Goal: Check status: Check status

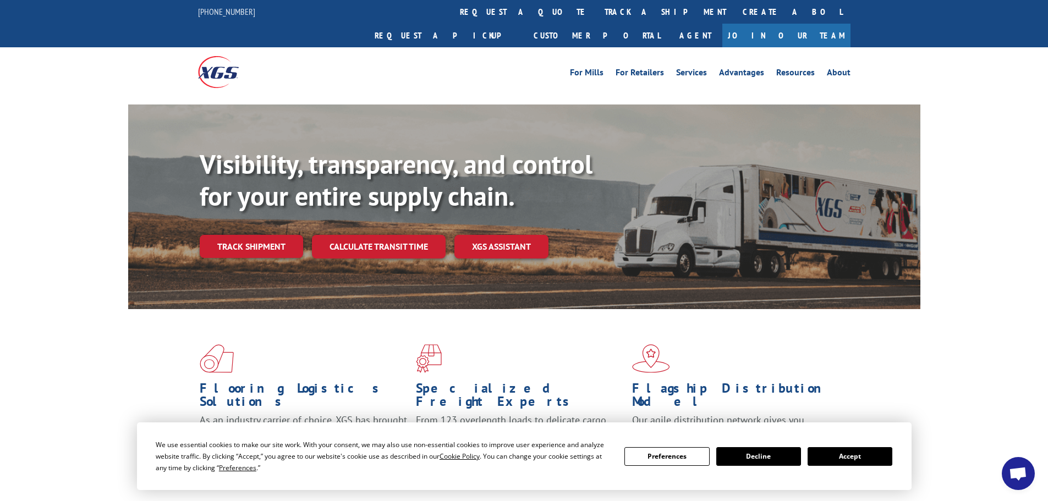
click at [835, 462] on button "Accept" at bounding box center [850, 456] width 85 height 19
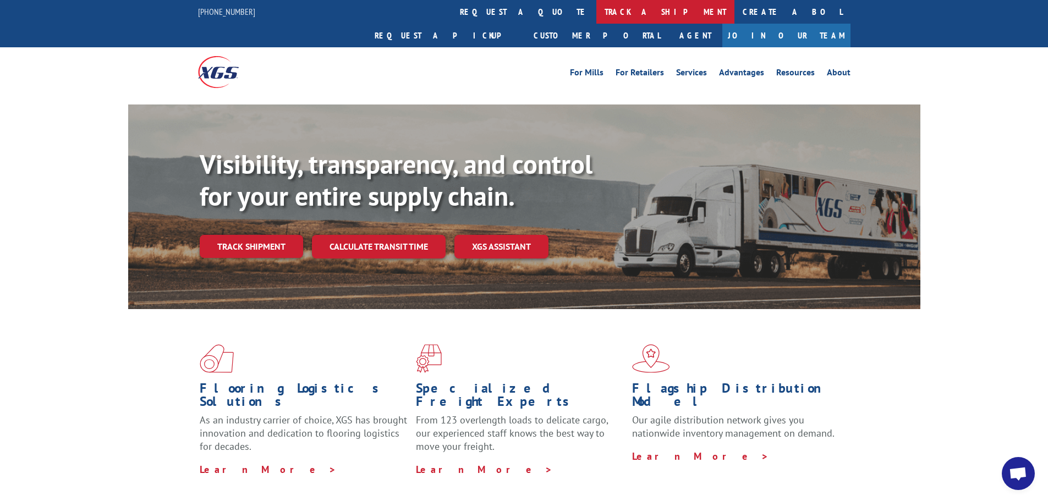
click at [596, 9] on link "track a shipment" at bounding box center [665, 12] width 138 height 24
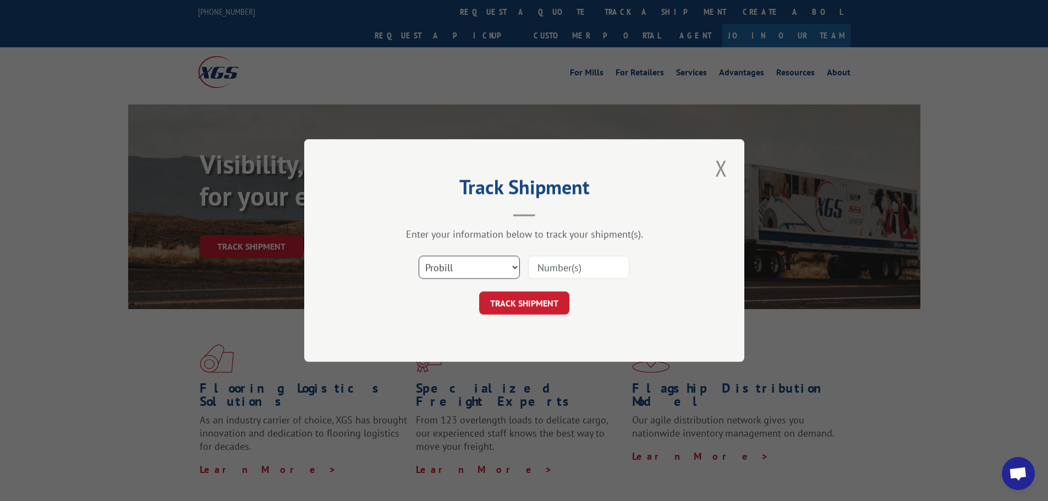
click at [470, 266] on select "Select category... Probill BOL PO" at bounding box center [469, 267] width 101 height 23
select select "po"
click at [419, 256] on select "Select category... Probill BOL PO" at bounding box center [469, 267] width 101 height 23
click at [598, 265] on input at bounding box center [578, 267] width 101 height 23
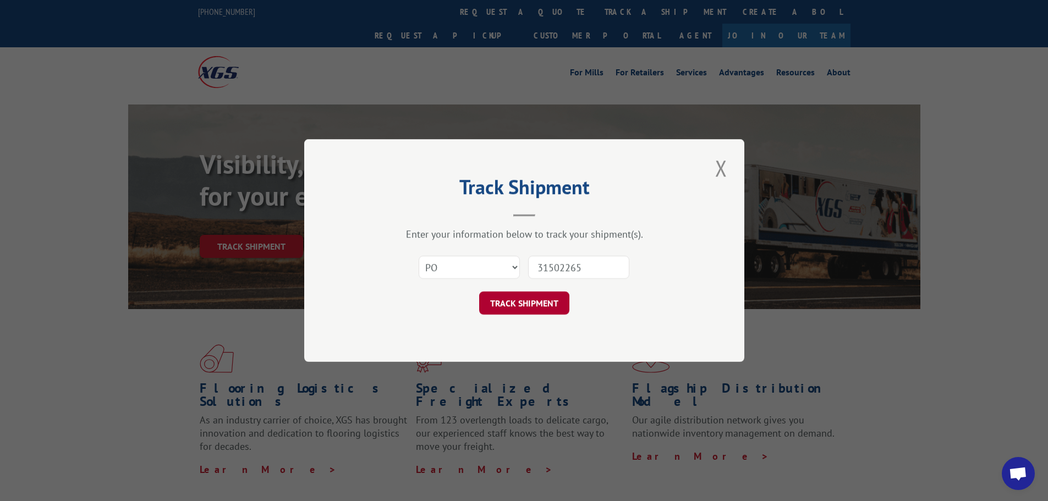
type input "31502265"
click at [520, 309] on button "TRACK SHIPMENT" at bounding box center [524, 303] width 90 height 23
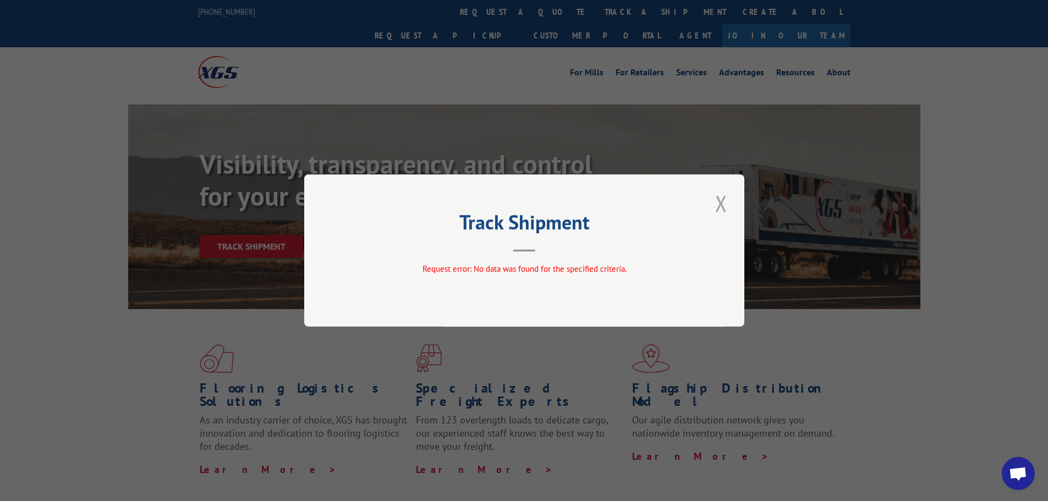
click at [722, 205] on button "Close modal" at bounding box center [721, 203] width 19 height 30
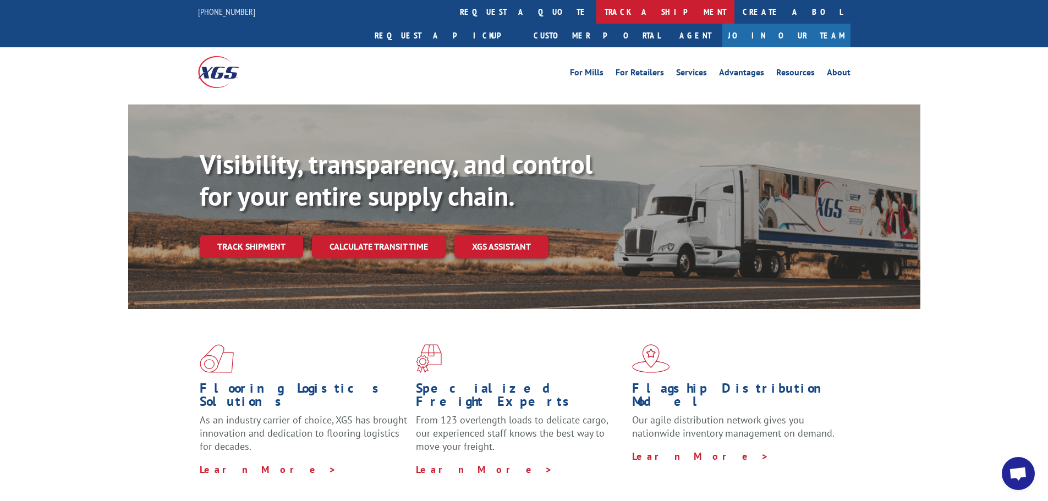
click at [596, 10] on link "track a shipment" at bounding box center [665, 12] width 138 height 24
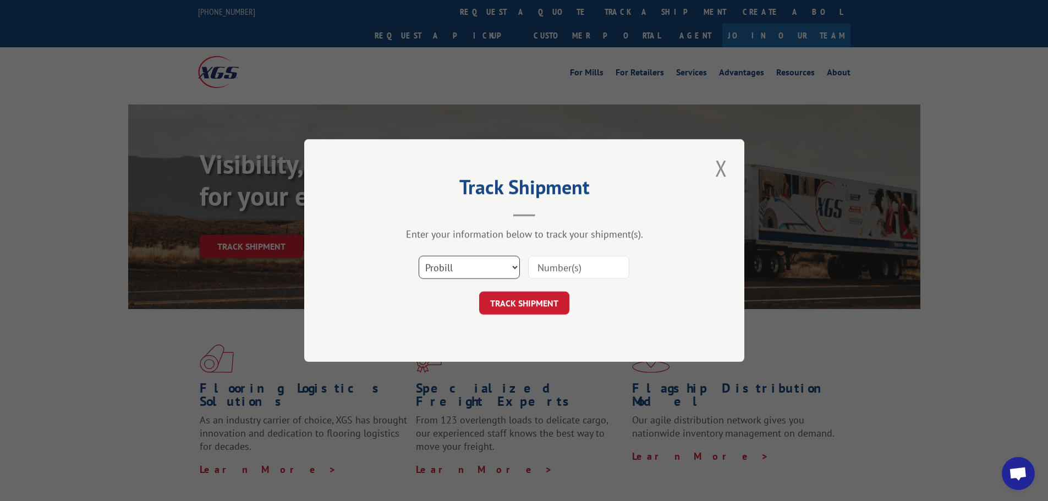
click at [505, 265] on select "Select category... Probill BOL PO" at bounding box center [469, 267] width 101 height 23
select select "po"
click at [419, 256] on select "Select category... Probill BOL PO" at bounding box center [469, 267] width 101 height 23
click at [552, 270] on input at bounding box center [578, 267] width 101 height 23
type input "31052265"
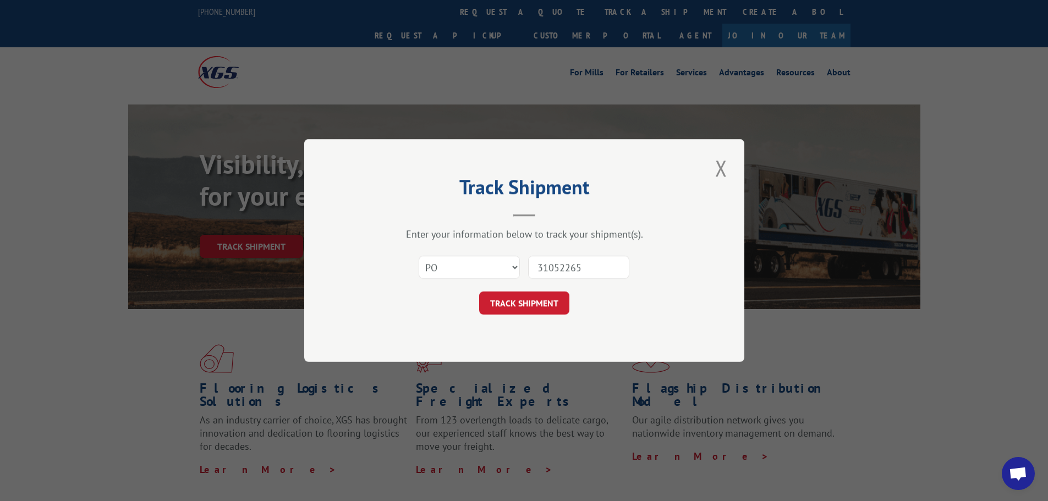
click button "TRACK SHIPMENT" at bounding box center [524, 303] width 90 height 23
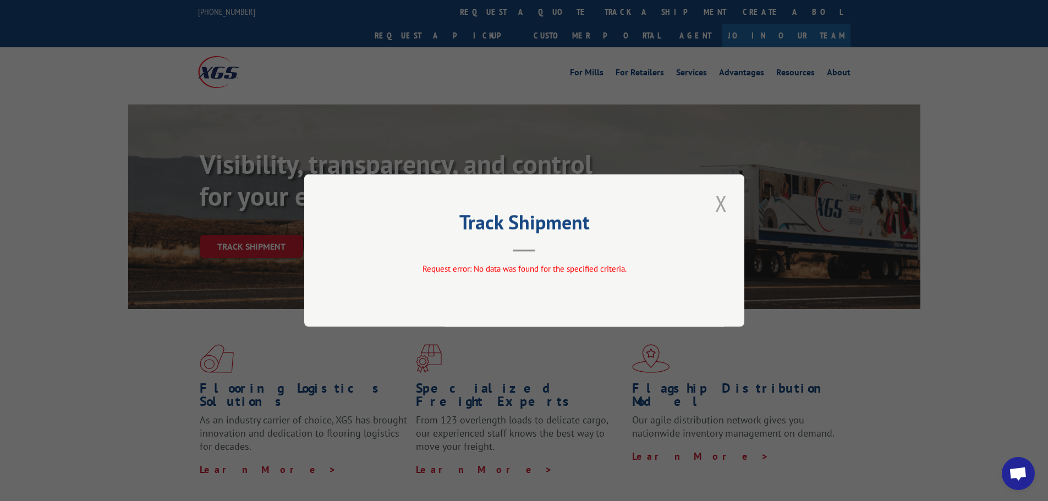
click at [719, 205] on button "Close modal" at bounding box center [721, 203] width 19 height 30
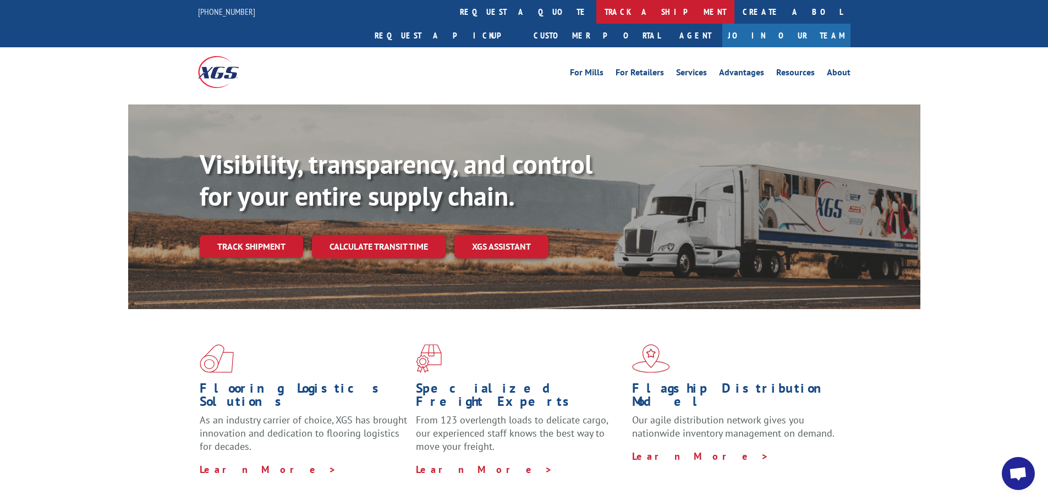
click at [596, 9] on link "track a shipment" at bounding box center [665, 12] width 138 height 24
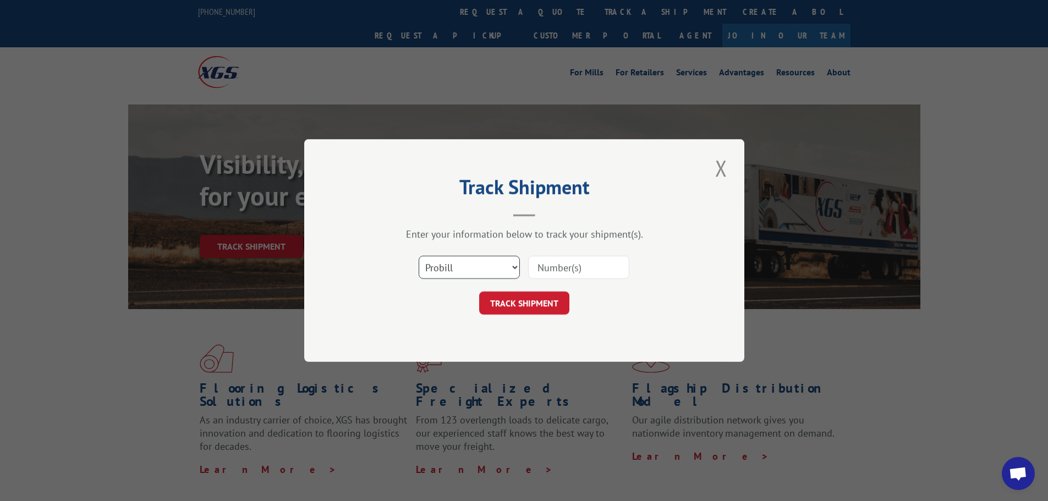
click at [485, 271] on select "Select category... Probill BOL PO" at bounding box center [469, 267] width 101 height 23
select select "po"
click at [419, 256] on select "Select category... Probill BOL PO" at bounding box center [469, 267] width 101 height 23
click at [601, 269] on input at bounding box center [578, 267] width 101 height 23
type input "31502265"
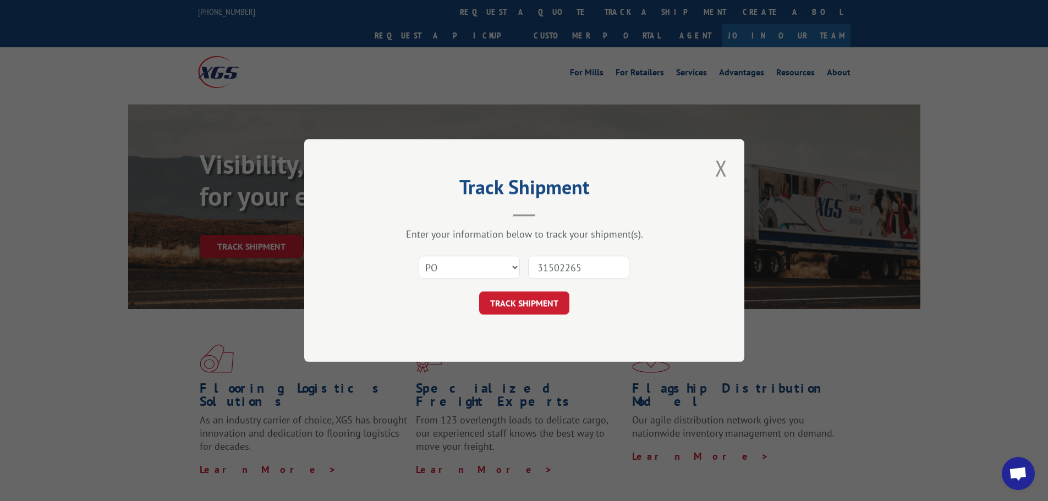
click at [479, 292] on button "TRACK SHIPMENT" at bounding box center [524, 303] width 90 height 23
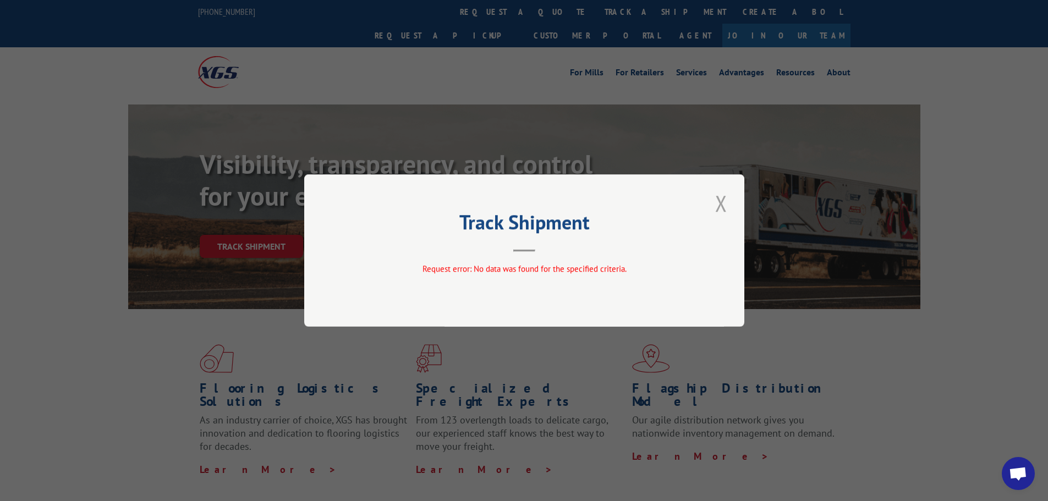
click at [721, 202] on button "Close modal" at bounding box center [721, 203] width 19 height 30
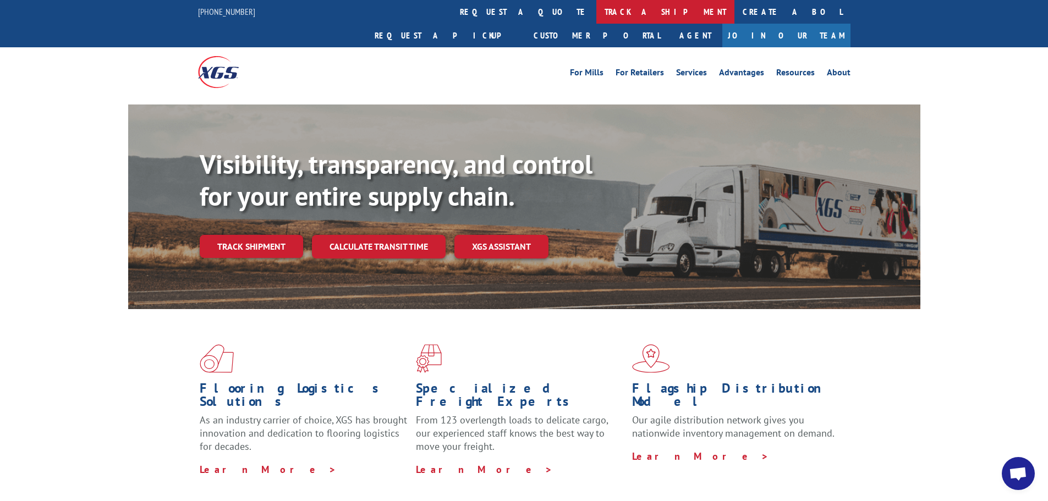
click at [596, 10] on link "track a shipment" at bounding box center [665, 12] width 138 height 24
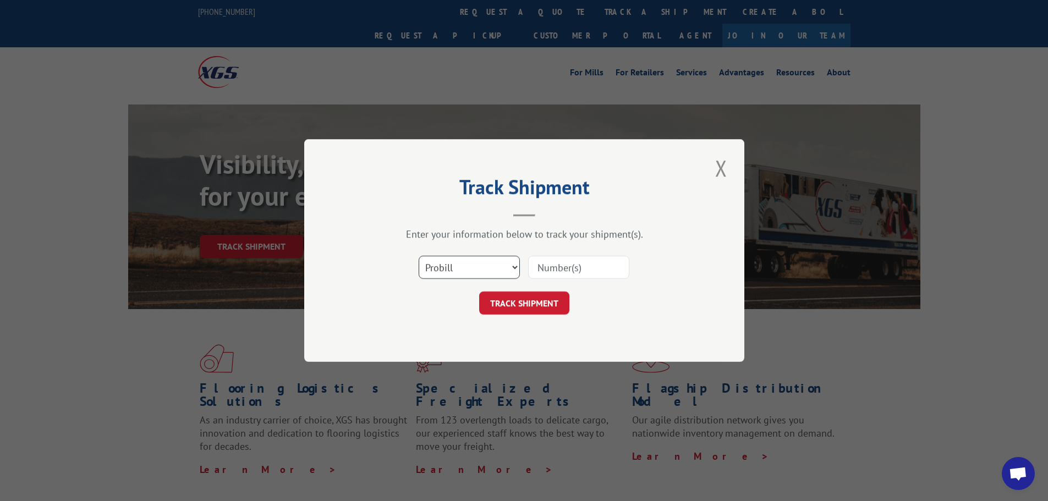
click at [486, 266] on select "Select category... Probill BOL PO" at bounding box center [469, 267] width 101 height 23
select select "po"
click at [419, 256] on select "Select category... Probill BOL PO" at bounding box center [469, 267] width 101 height 23
click at [541, 269] on input at bounding box center [578, 267] width 101 height 23
type input "31502265"
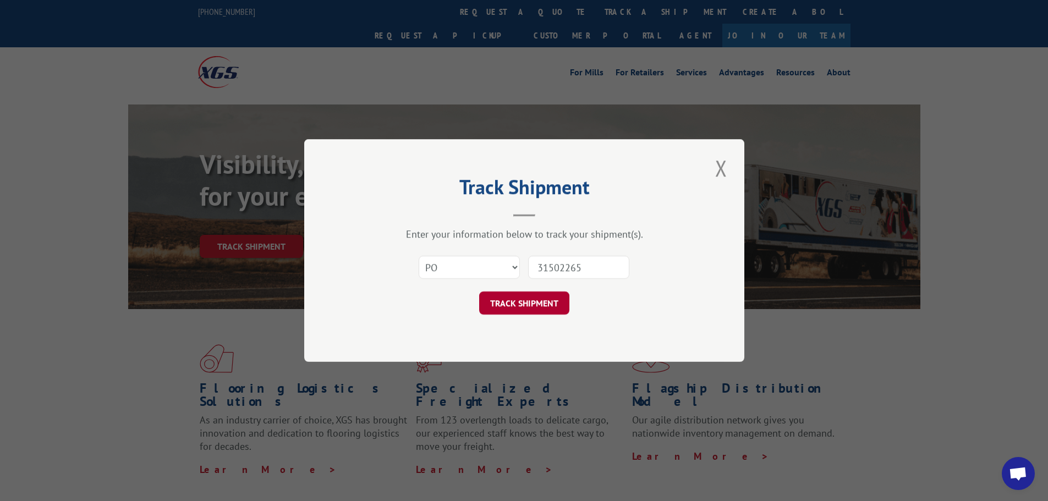
click at [533, 310] on button "TRACK SHIPMENT" at bounding box center [524, 303] width 90 height 23
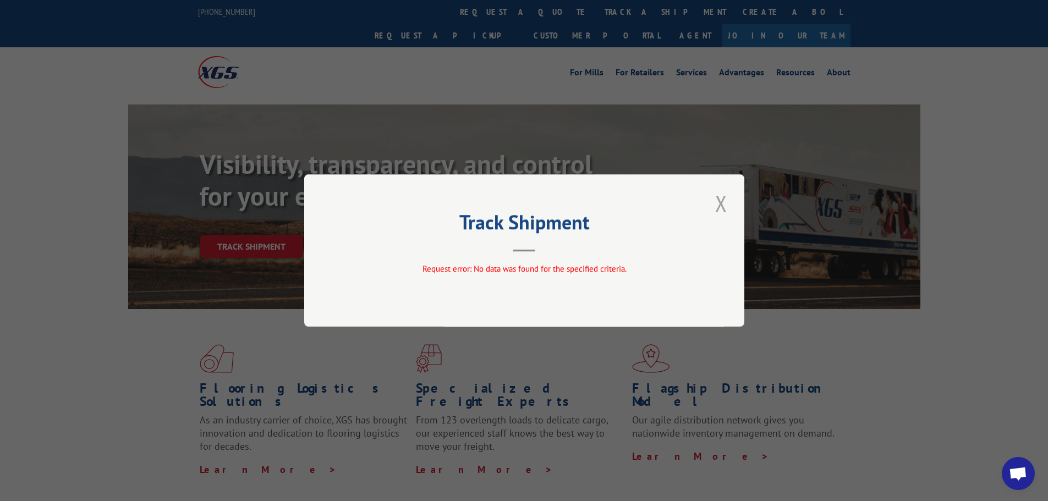
click at [726, 198] on button "Close modal" at bounding box center [721, 203] width 19 height 30
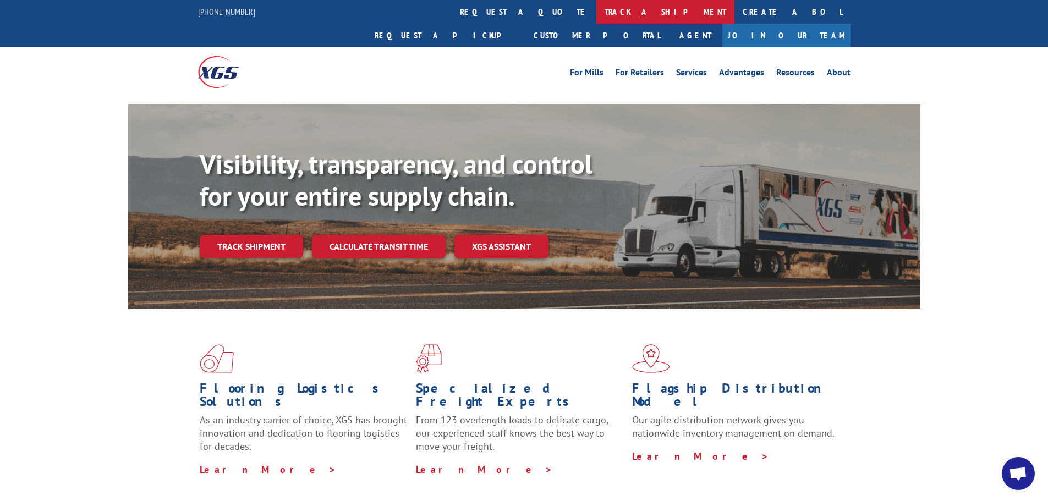
click at [596, 12] on link "track a shipment" at bounding box center [665, 12] width 138 height 24
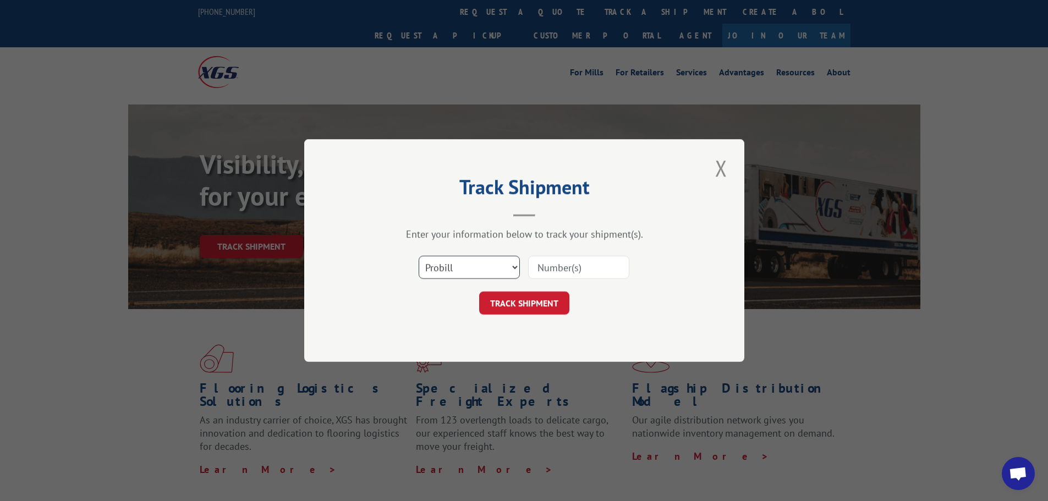
click at [484, 267] on select "Select category... Probill BOL PO" at bounding box center [469, 267] width 101 height 23
click at [725, 168] on button "Close modal" at bounding box center [721, 168] width 19 height 30
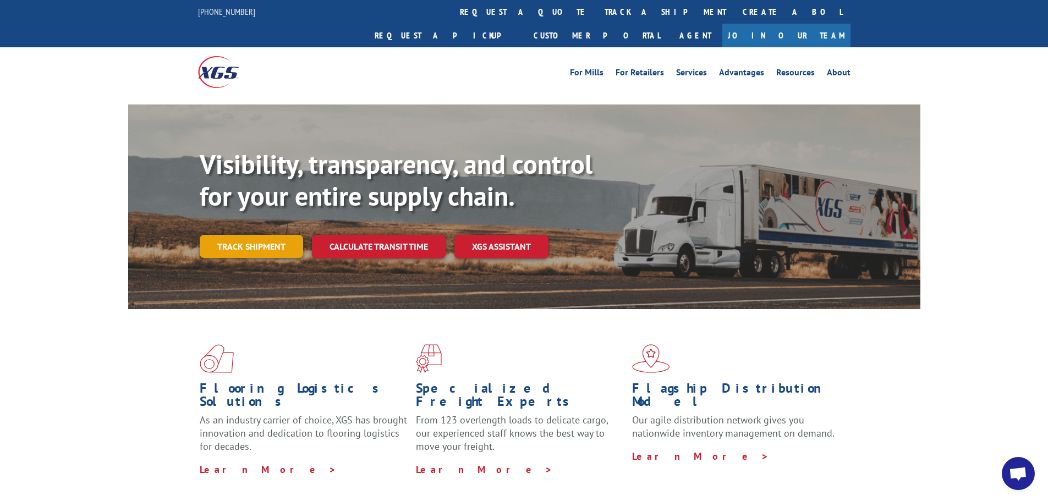
click at [268, 235] on link "Track shipment" at bounding box center [251, 246] width 103 height 23
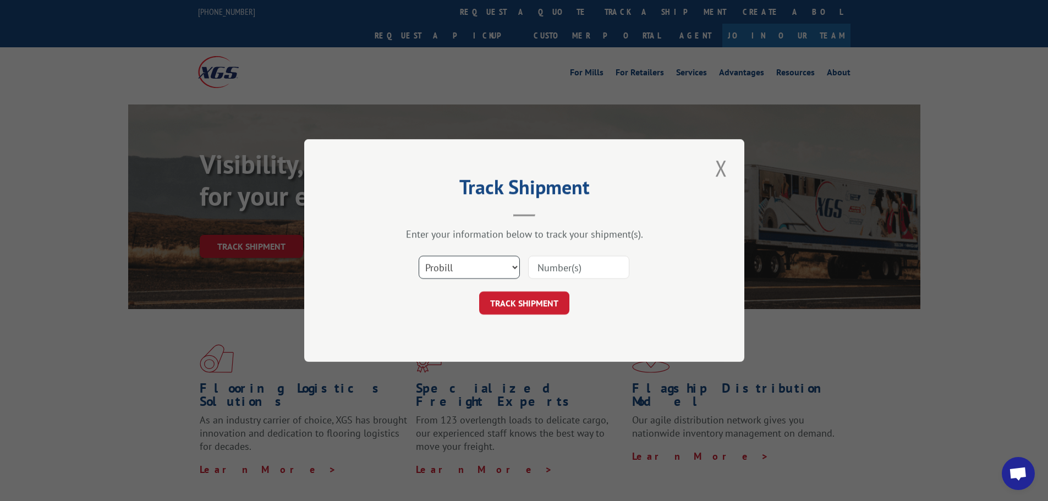
click at [514, 271] on select "Select category... Probill BOL PO" at bounding box center [469, 267] width 101 height 23
click at [499, 270] on select "Select category... Probill BOL PO" at bounding box center [469, 267] width 101 height 23
select select "po"
click at [419, 256] on select "Select category... Probill BOL PO" at bounding box center [469, 267] width 101 height 23
click at [549, 267] on input at bounding box center [578, 267] width 101 height 23
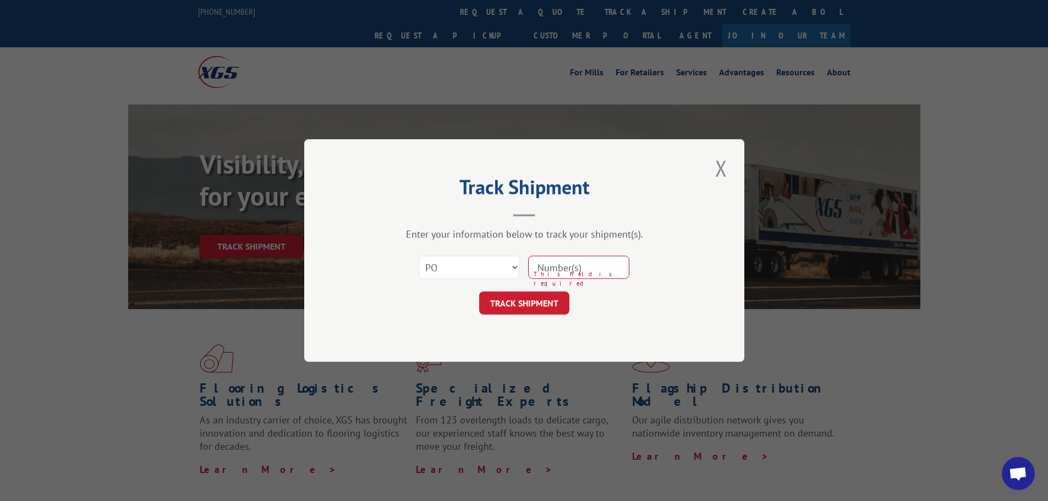
paste input "31502265"
type input "31502265"
click button "TRACK SHIPMENT" at bounding box center [524, 303] width 90 height 23
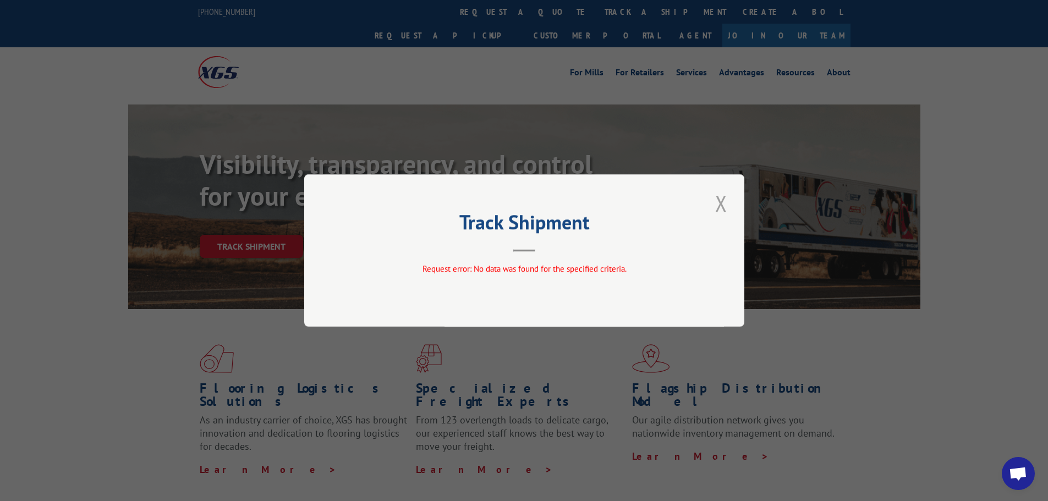
click at [721, 204] on button "Close modal" at bounding box center [721, 203] width 19 height 30
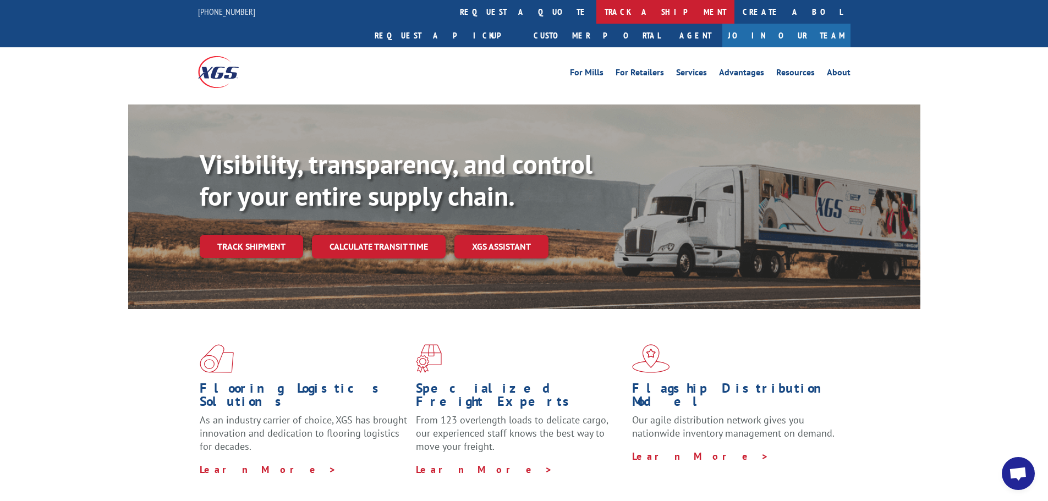
click at [596, 12] on link "track a shipment" at bounding box center [665, 12] width 138 height 24
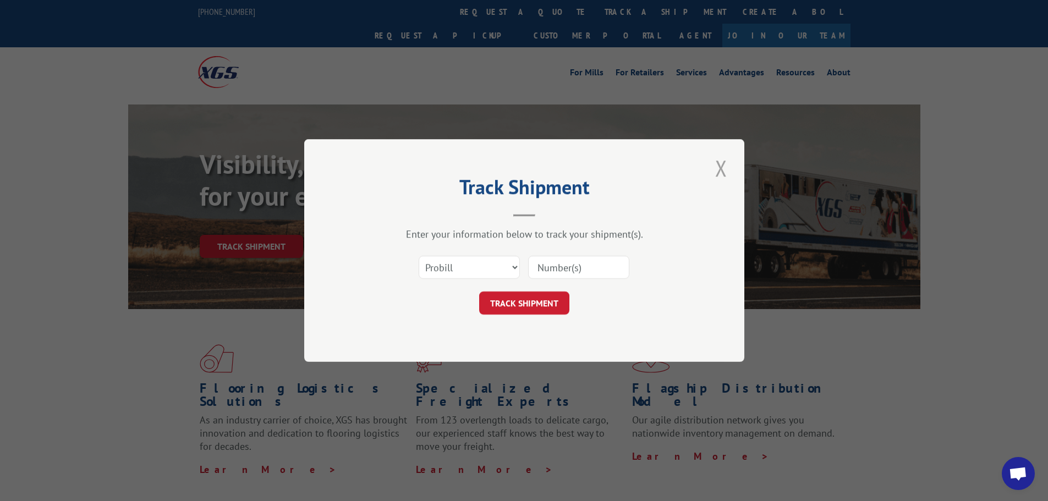
click at [718, 167] on button "Close modal" at bounding box center [721, 168] width 19 height 30
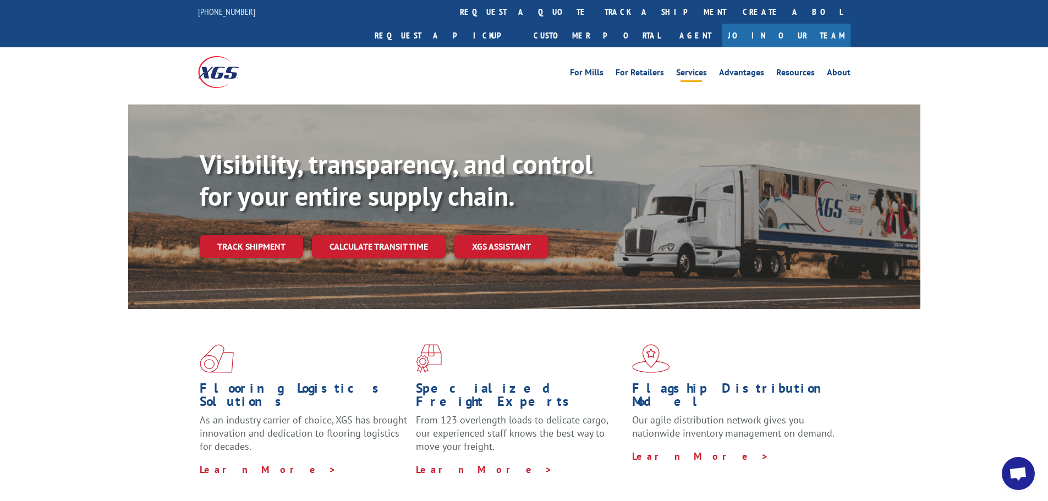
click at [698, 68] on link "Services" at bounding box center [691, 74] width 31 height 12
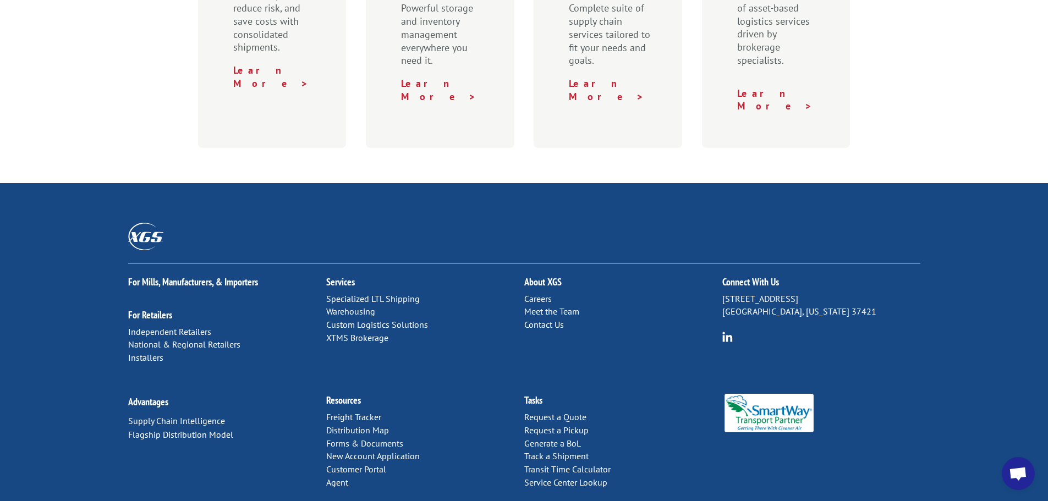
scroll to position [568, 0]
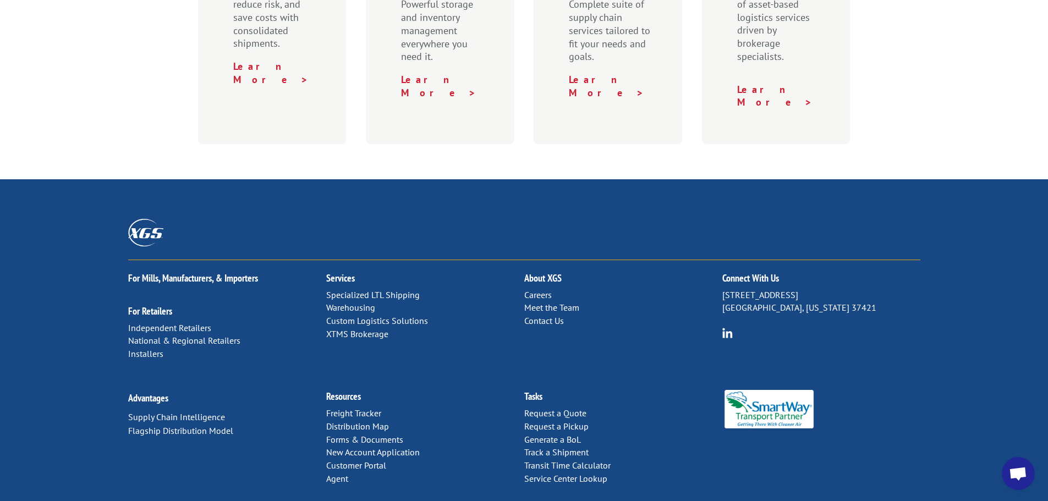
click at [536, 315] on link "Contact Us" at bounding box center [544, 320] width 40 height 11
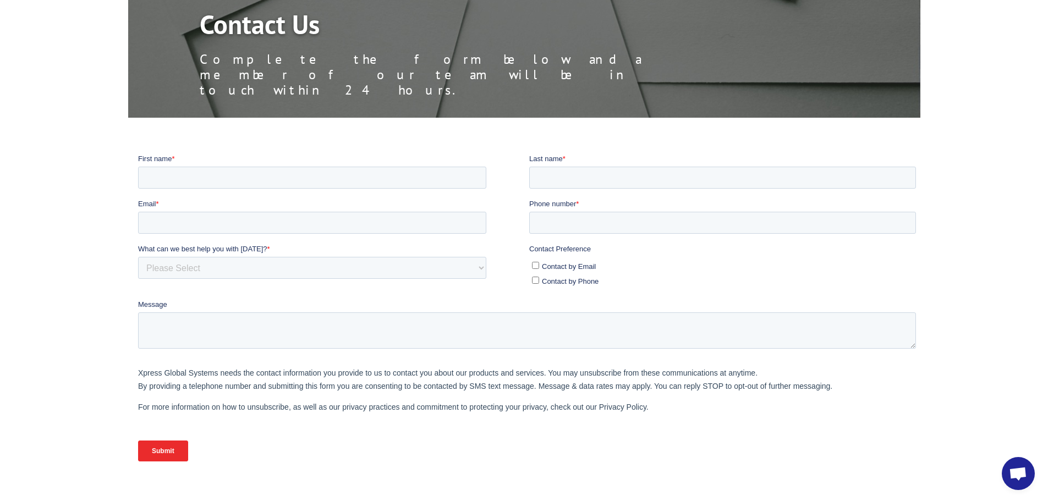
scroll to position [110, 0]
